Goal: Transaction & Acquisition: Purchase product/service

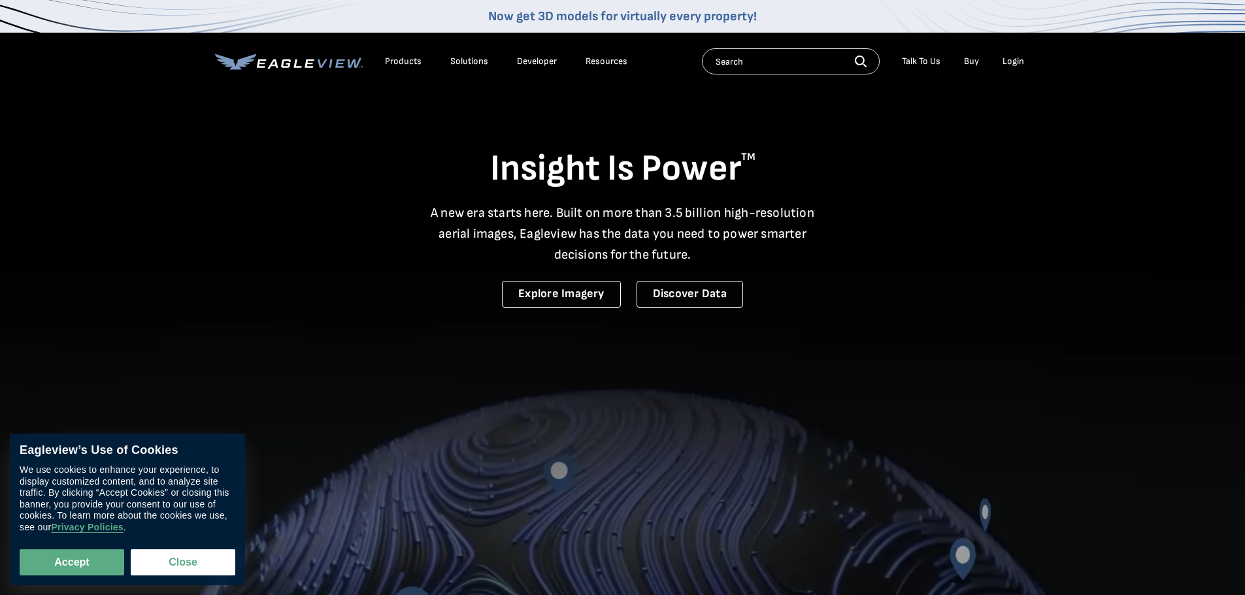
click at [1005, 64] on div "Login" at bounding box center [1014, 62] width 22 height 12
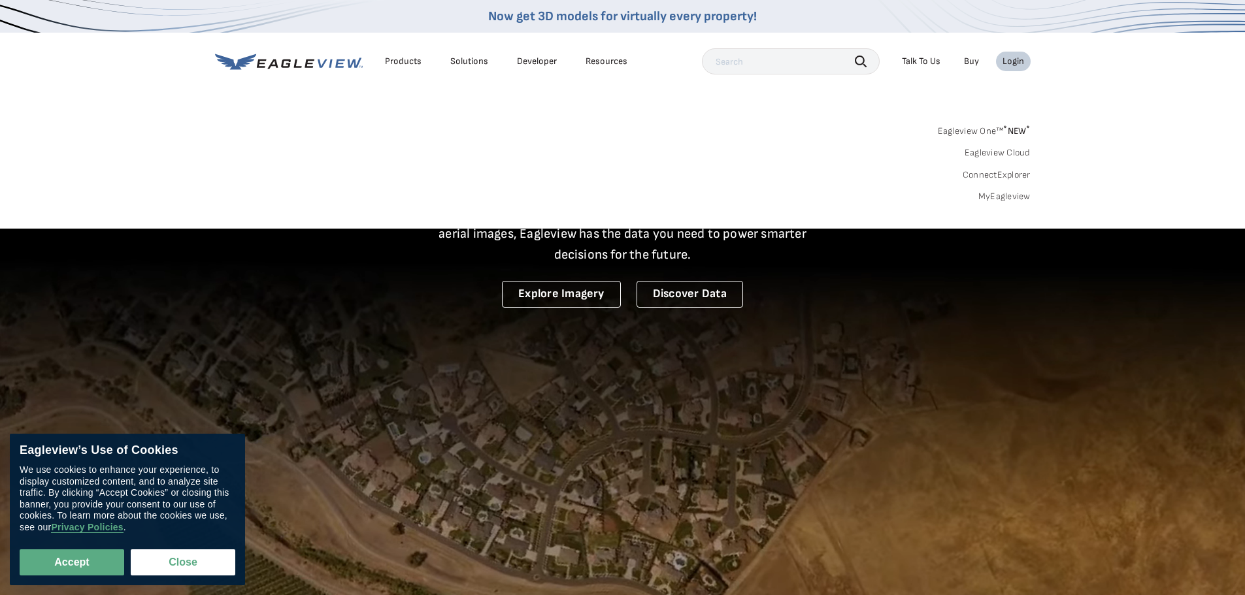
click at [1010, 61] on div "Login" at bounding box center [1014, 62] width 22 height 12
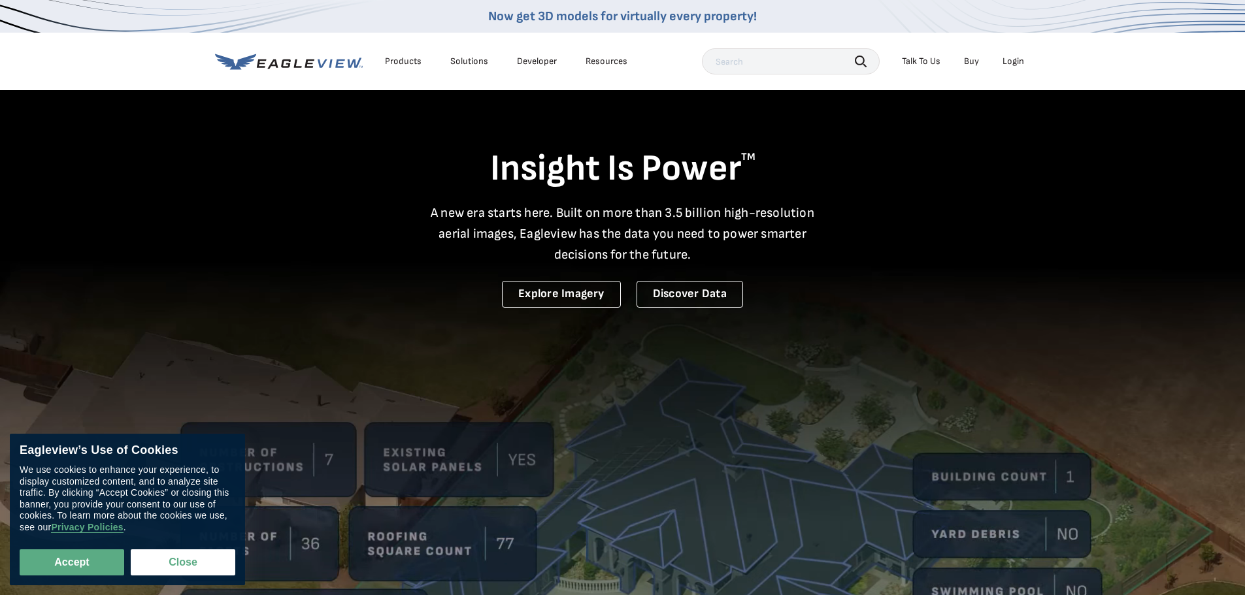
click at [1010, 61] on div "Login" at bounding box center [1014, 62] width 22 height 12
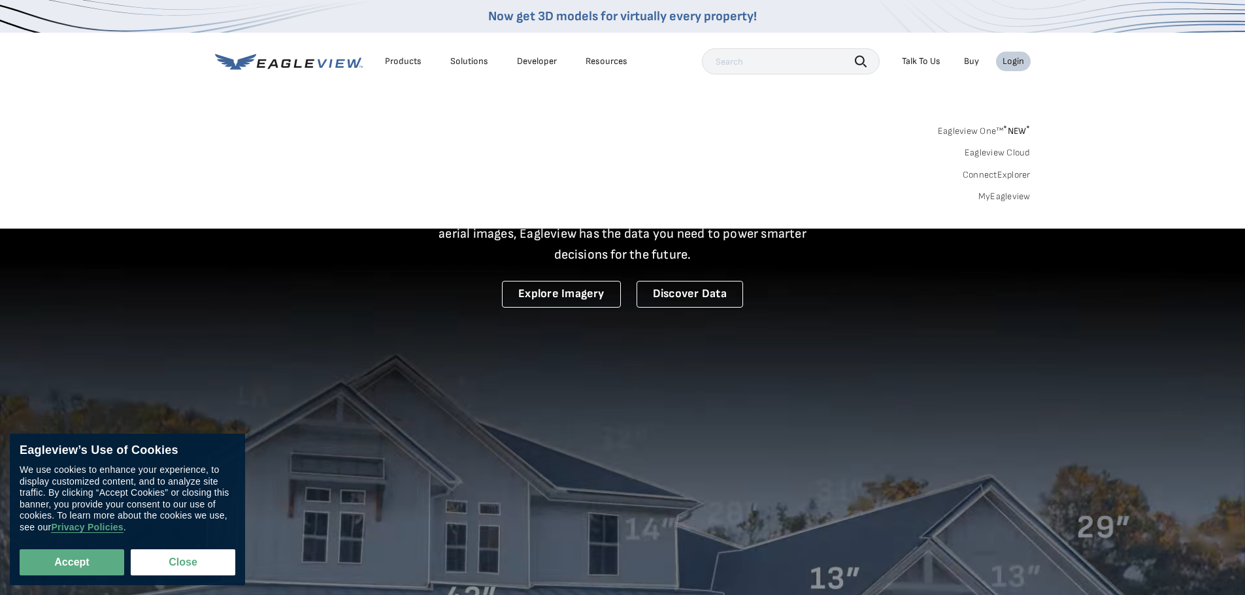
click at [783, 67] on input "text" at bounding box center [791, 61] width 178 height 26
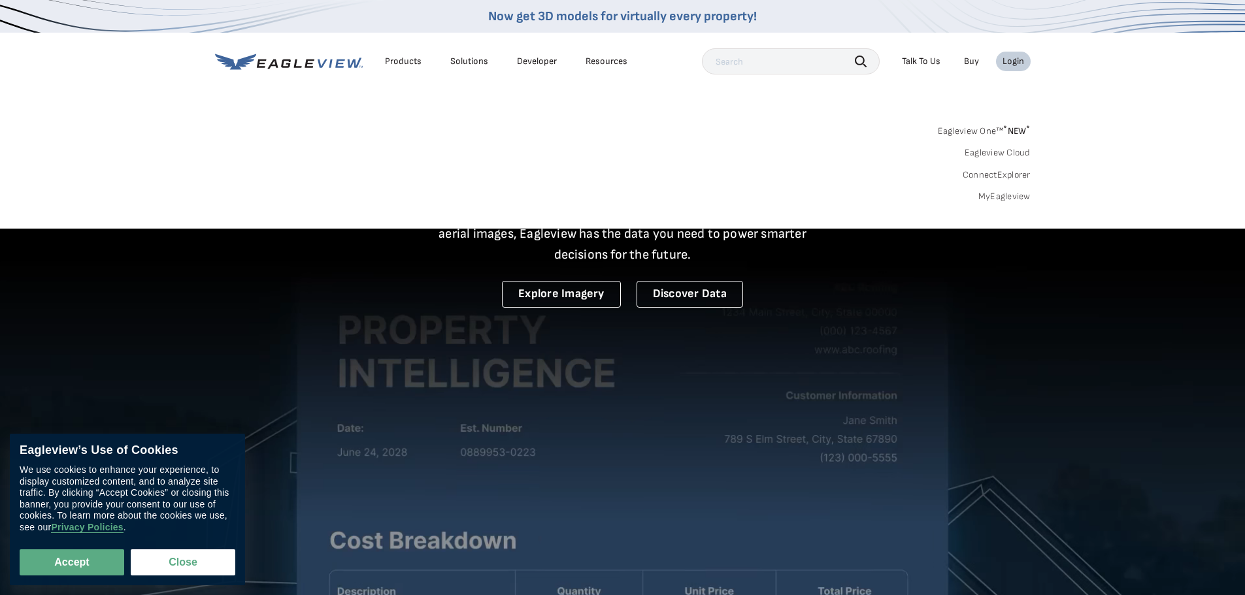
click at [401, 59] on div "Products" at bounding box center [403, 62] width 37 height 12
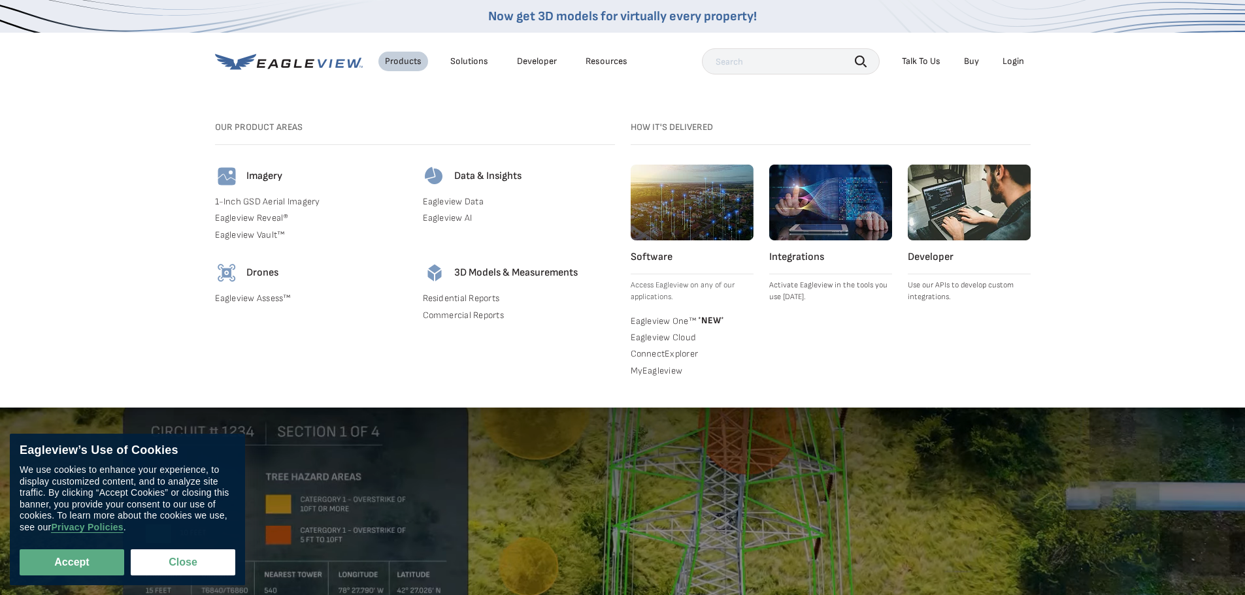
click at [259, 172] on h4 "Imagery" at bounding box center [264, 176] width 36 height 13
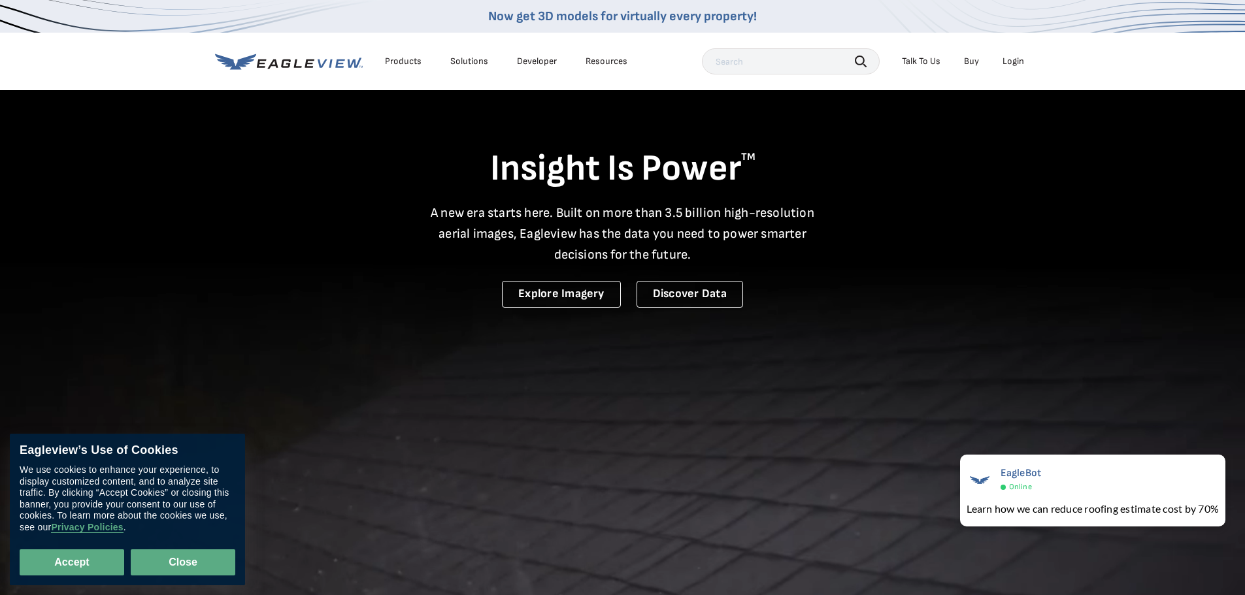
click at [191, 557] on button "Close" at bounding box center [183, 563] width 105 height 26
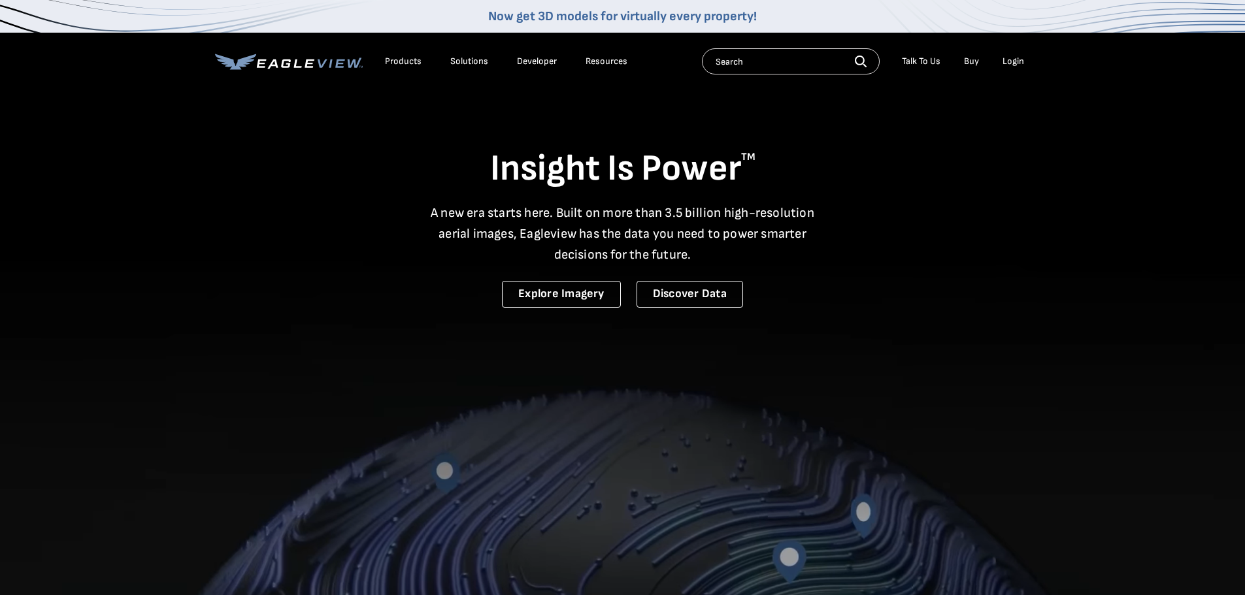
click at [1007, 63] on div "Login" at bounding box center [1014, 62] width 22 height 12
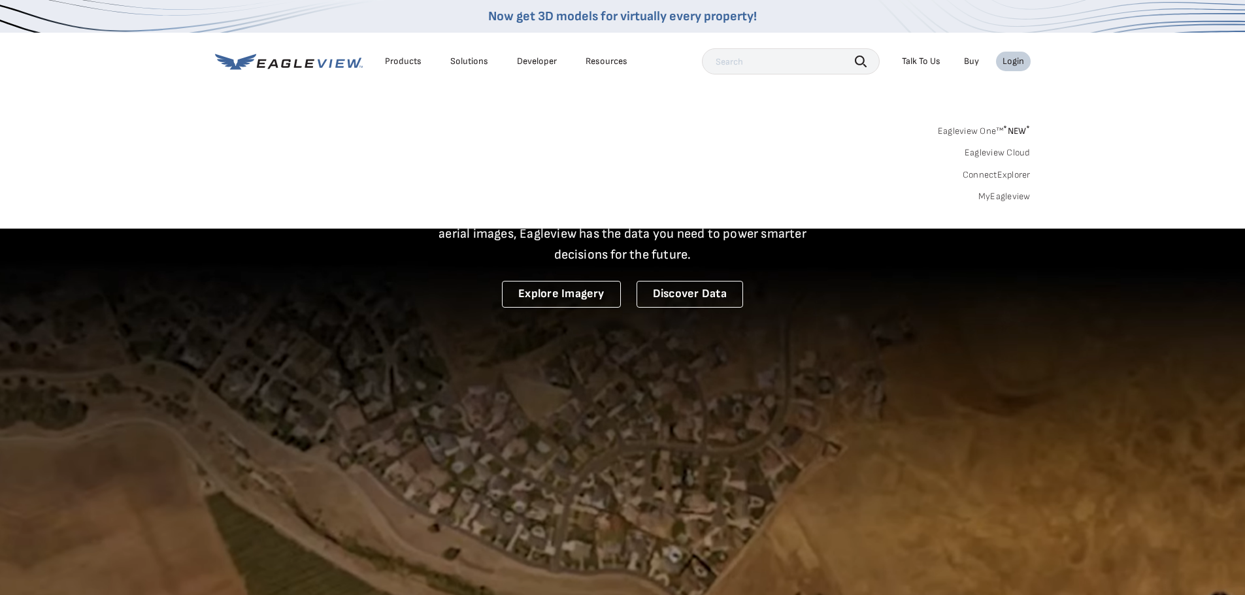
click at [772, 67] on input "text" at bounding box center [791, 61] width 178 height 26
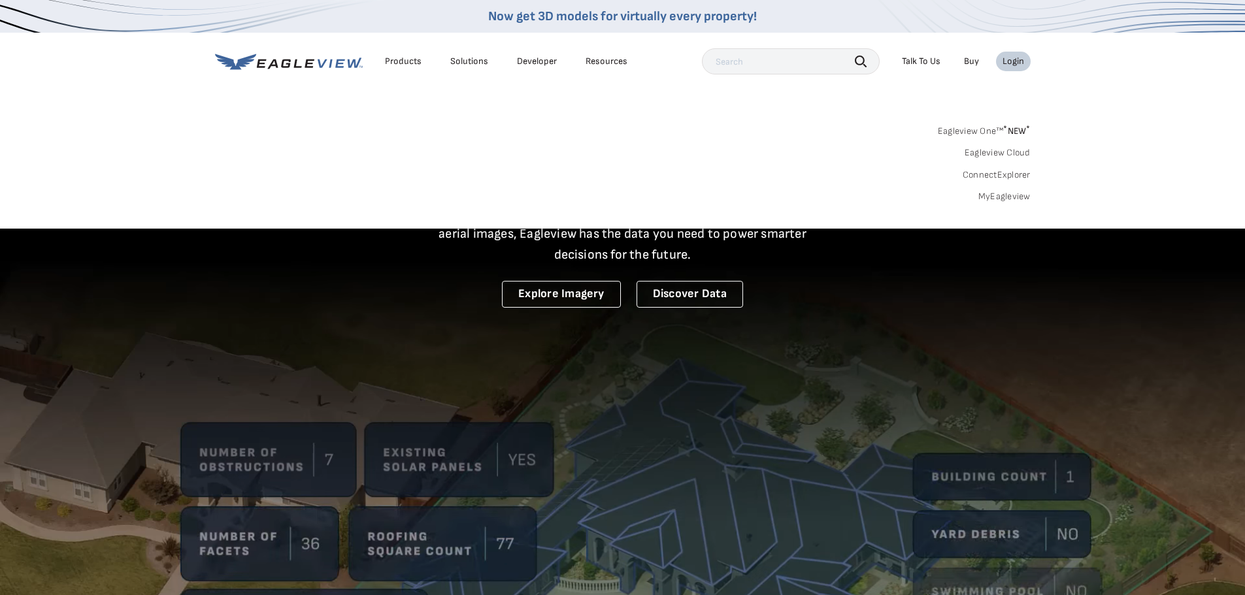
click at [1003, 195] on link "MyEagleview" at bounding box center [1004, 197] width 52 height 12
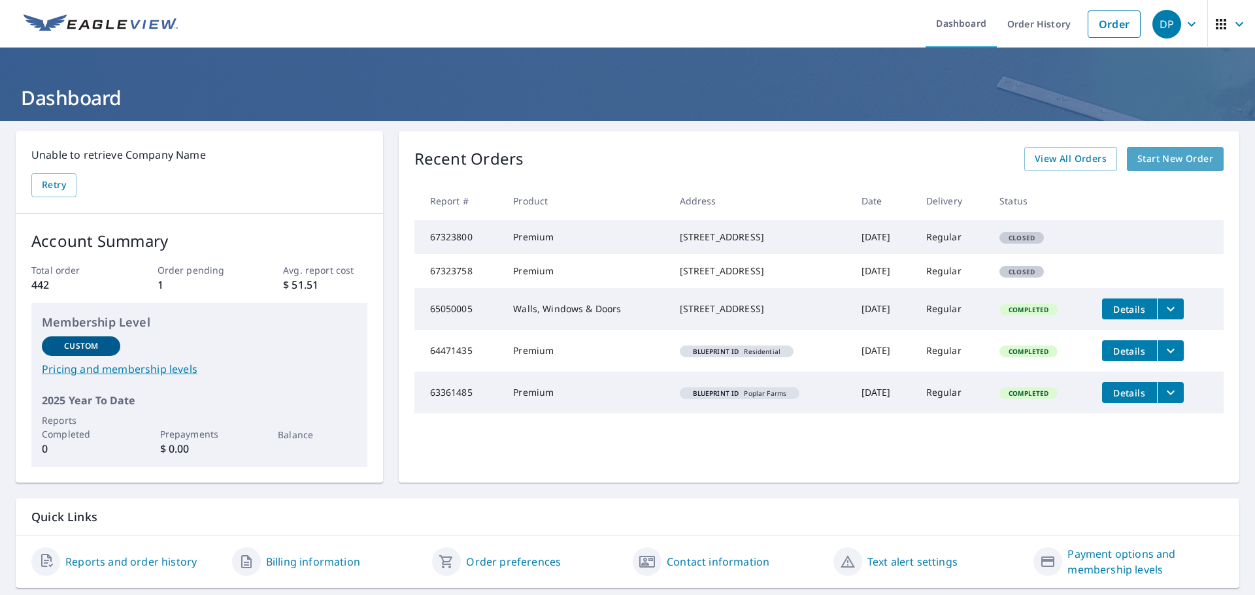
click at [1153, 166] on span "Start New Order" at bounding box center [1175, 159] width 76 height 16
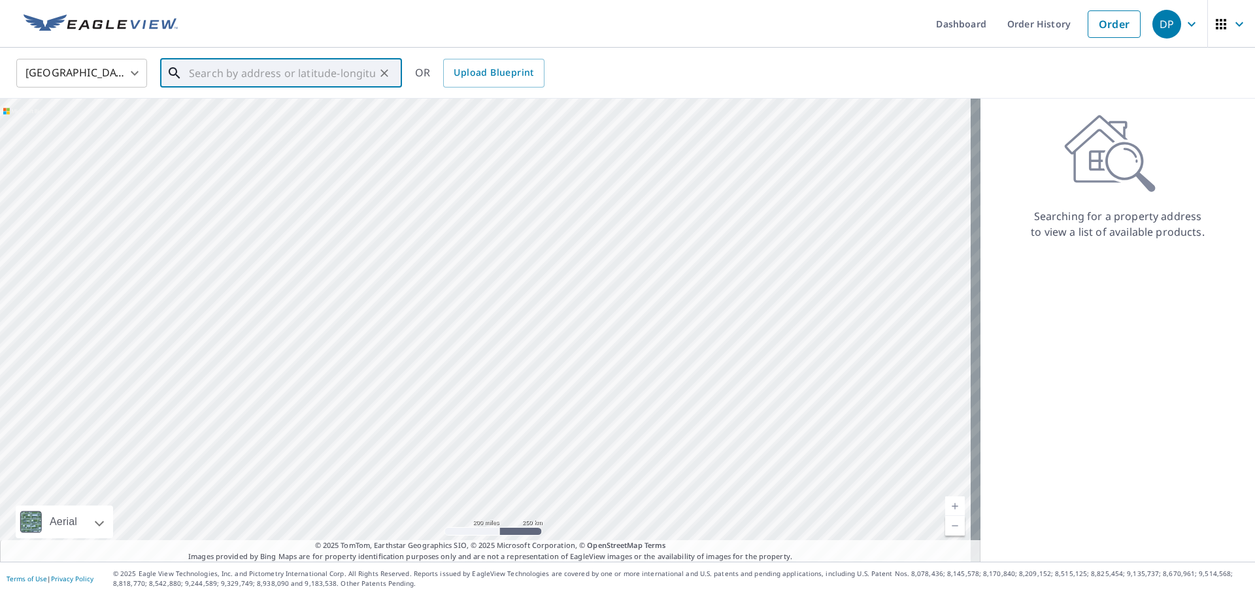
click at [257, 82] on input "text" at bounding box center [282, 73] width 186 height 37
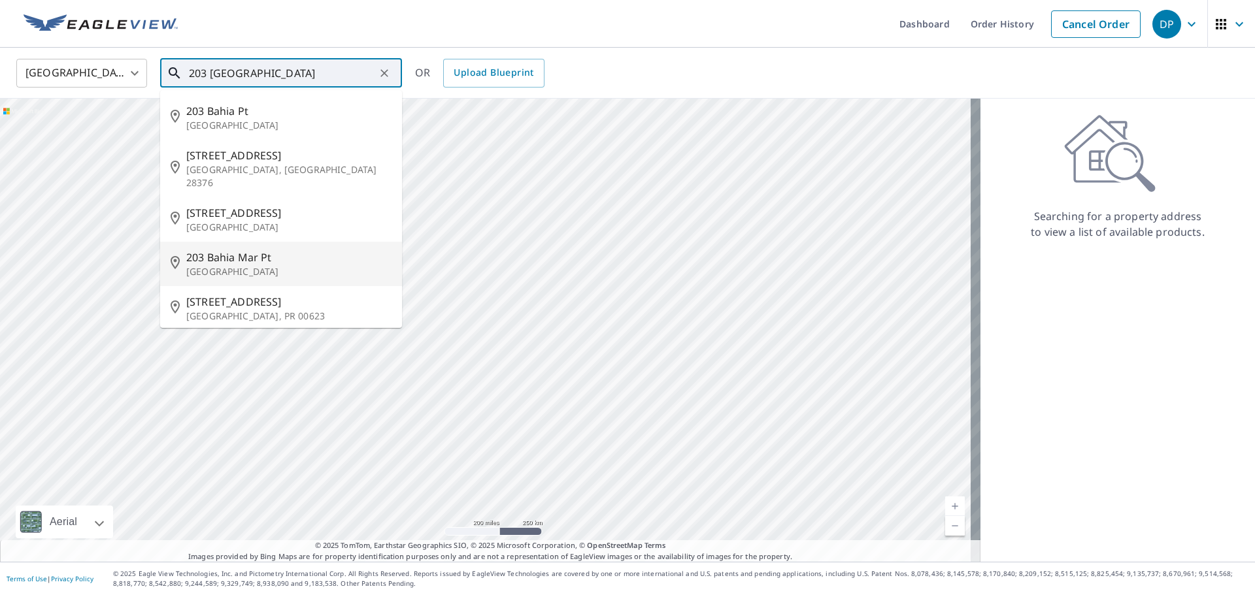
click at [231, 250] on span "203 Bahia Mar Pt" at bounding box center [288, 258] width 205 height 16
type input "[STREET_ADDRESS]"
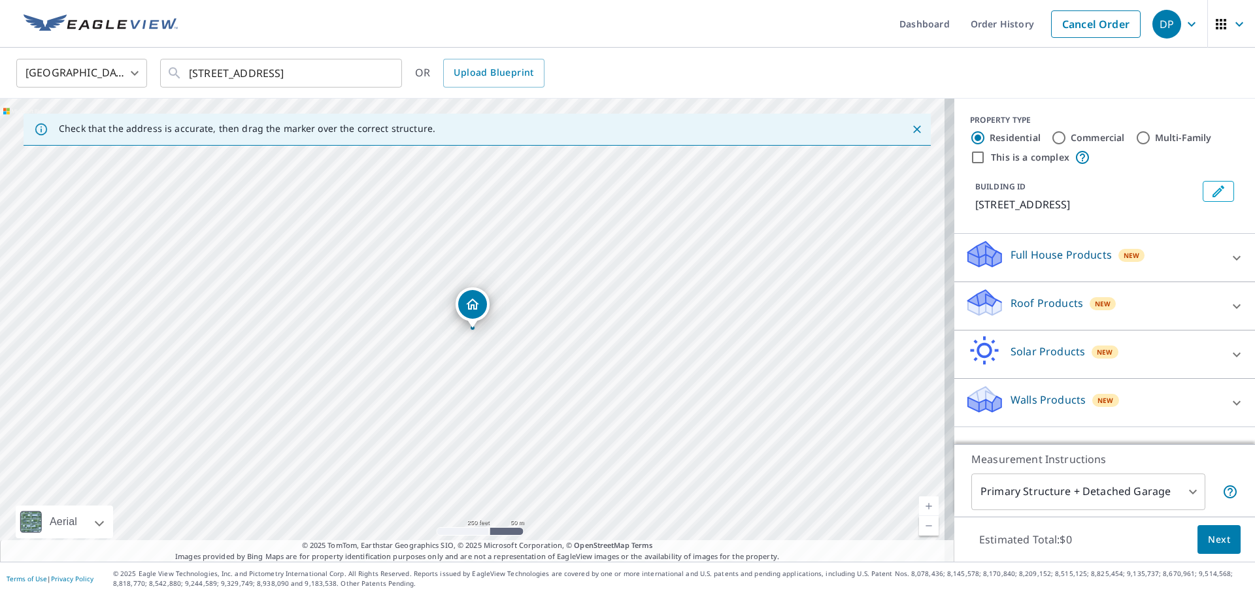
click at [1194, 299] on div "Roof Products New" at bounding box center [1093, 306] width 256 height 37
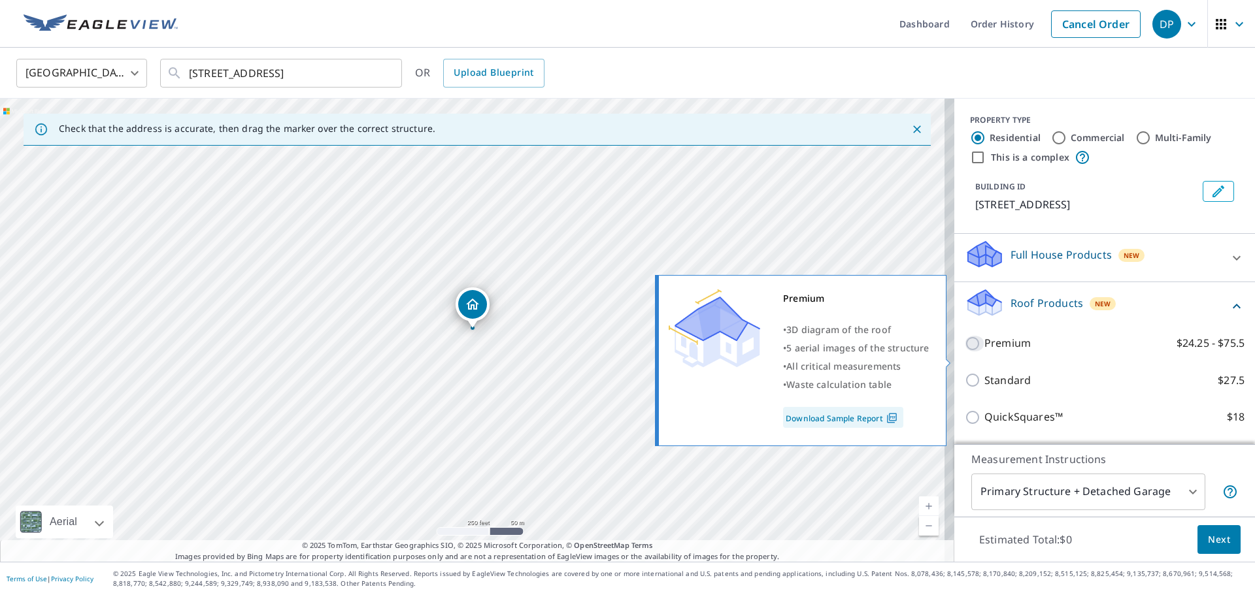
click at [965, 352] on input "Premium $24.25 - $75.5" at bounding box center [975, 344] width 20 height 16
checkbox input "true"
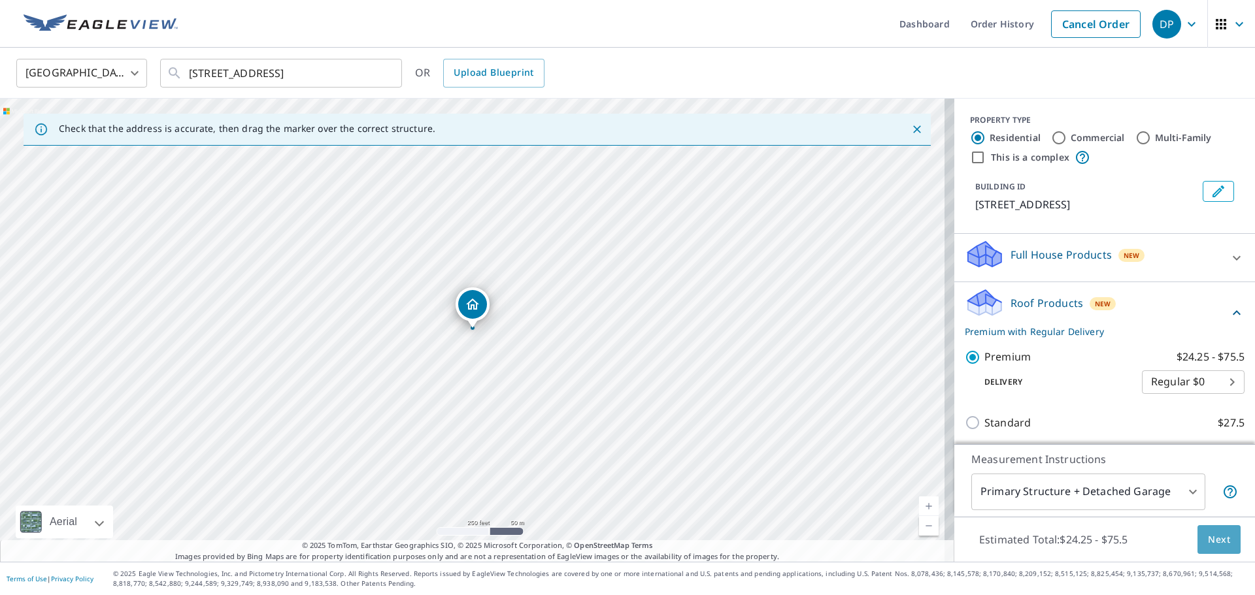
click at [1208, 534] on span "Next" at bounding box center [1219, 540] width 22 height 16
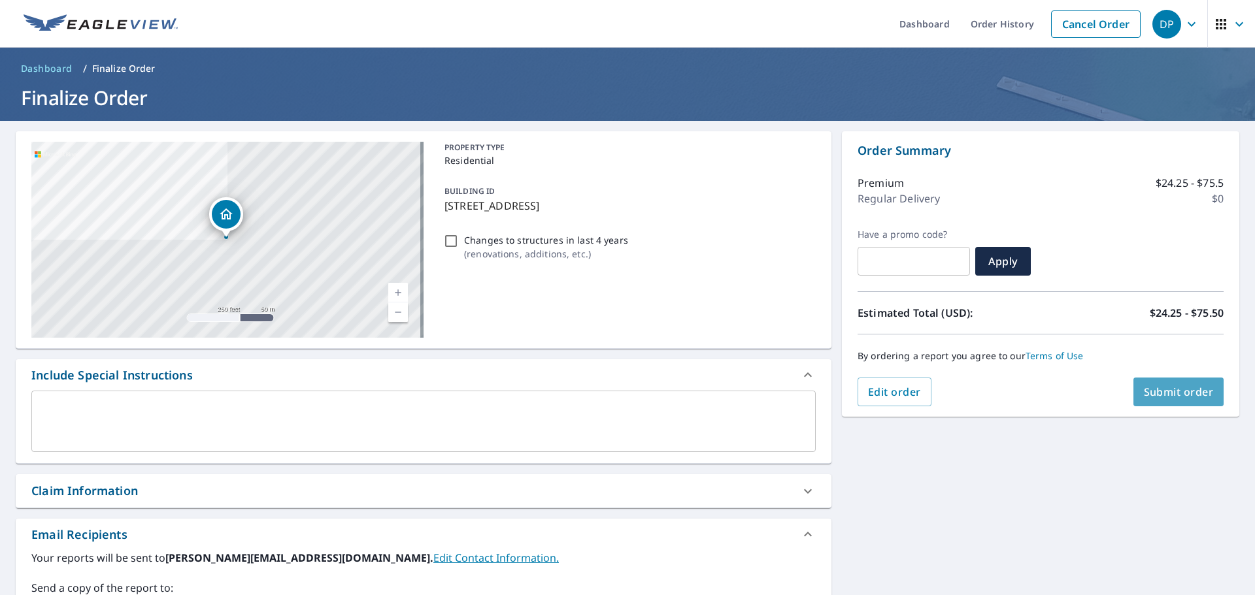
click at [1152, 392] on span "Submit order" at bounding box center [1179, 392] width 70 height 14
checkbox input "true"
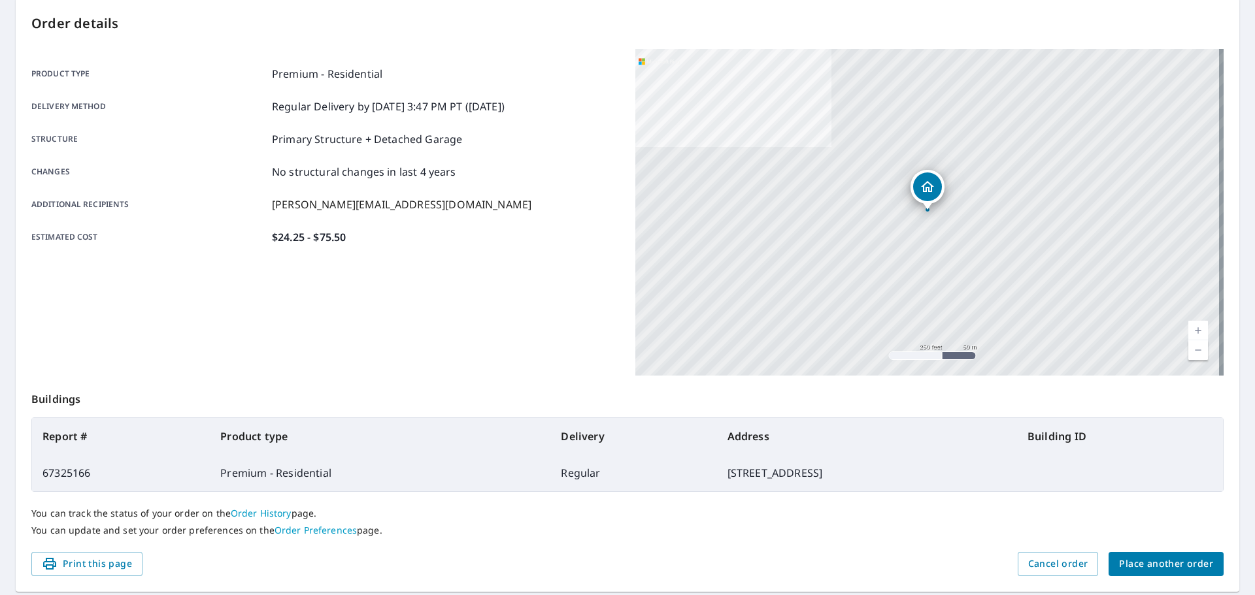
scroll to position [174, 0]
